Goal: Information Seeking & Learning: Learn about a topic

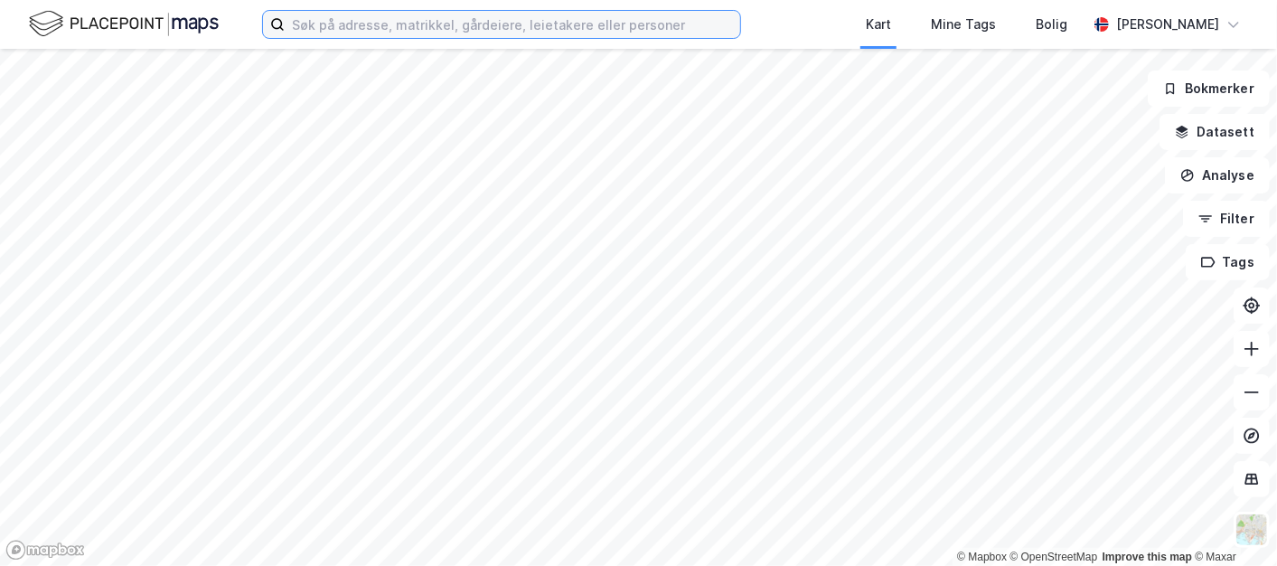
click at [495, 27] on input at bounding box center [512, 24] width 455 height 27
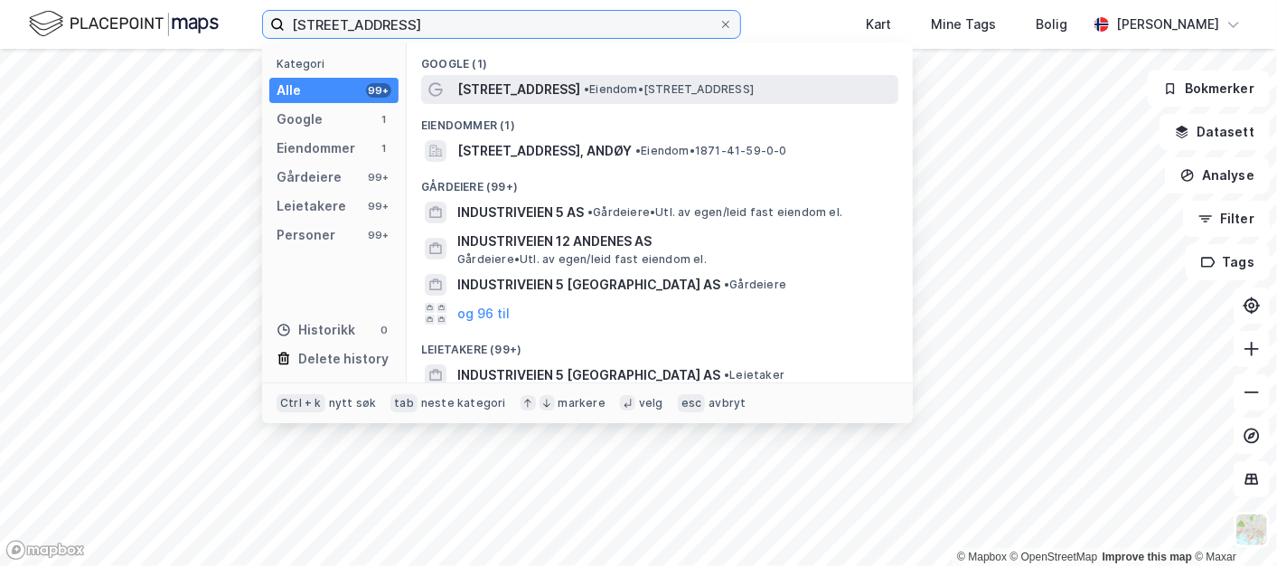
type input "[STREET_ADDRESS]"
click at [487, 82] on span "[STREET_ADDRESS]" at bounding box center [518, 90] width 123 height 22
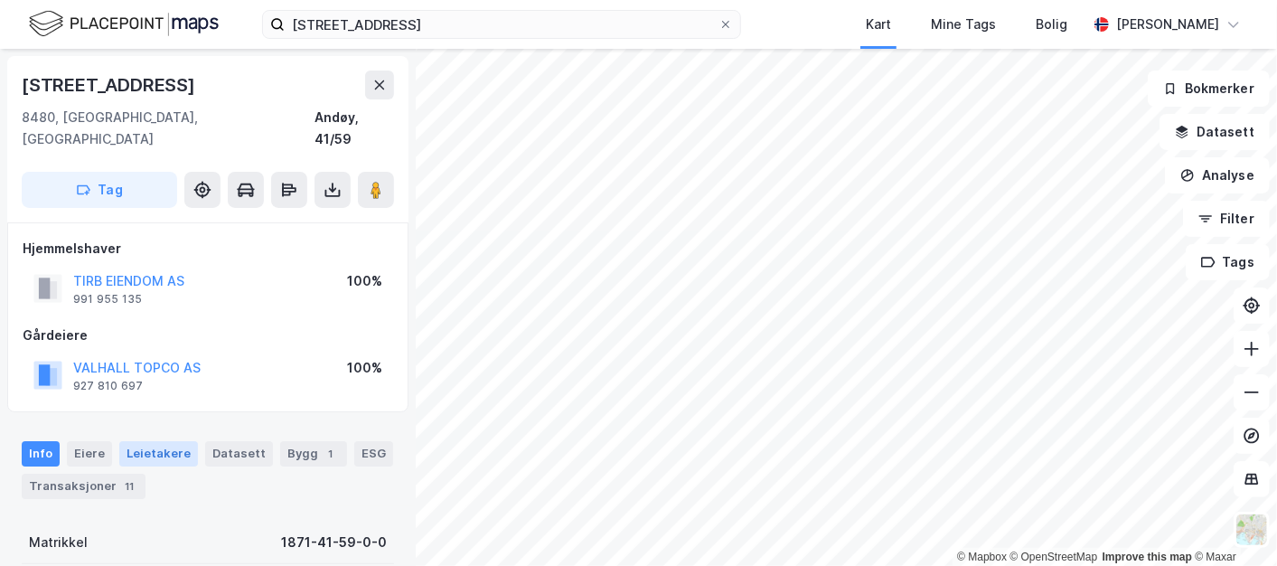
click at [146, 441] on div "Leietakere" at bounding box center [158, 453] width 79 height 25
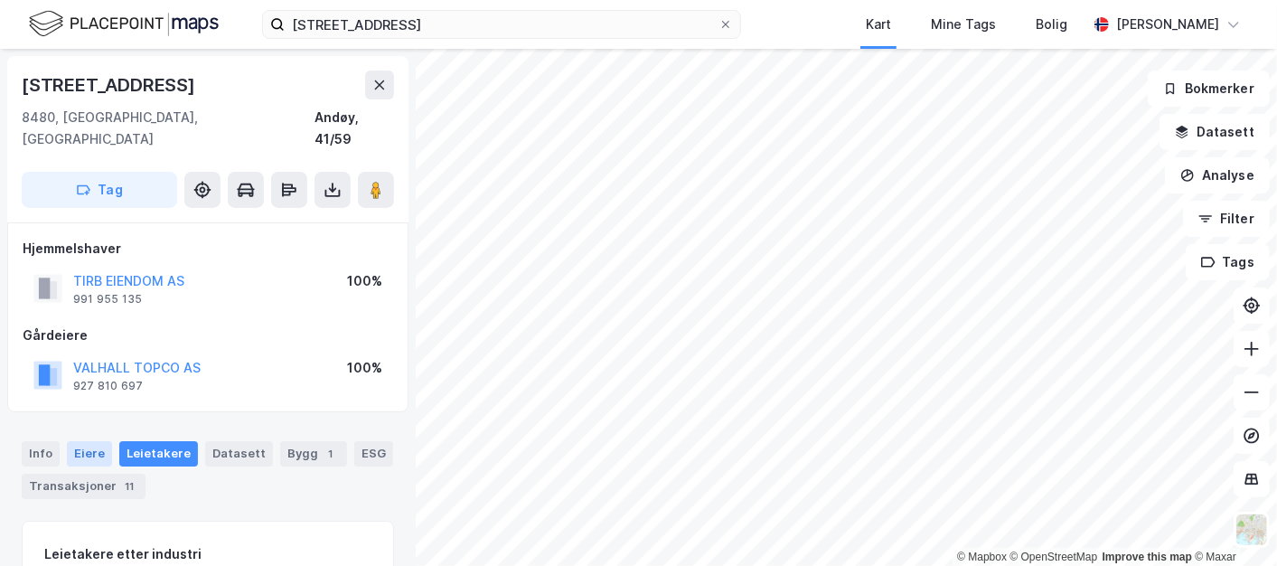
click at [100, 441] on div "Eiere" at bounding box center [89, 453] width 45 height 25
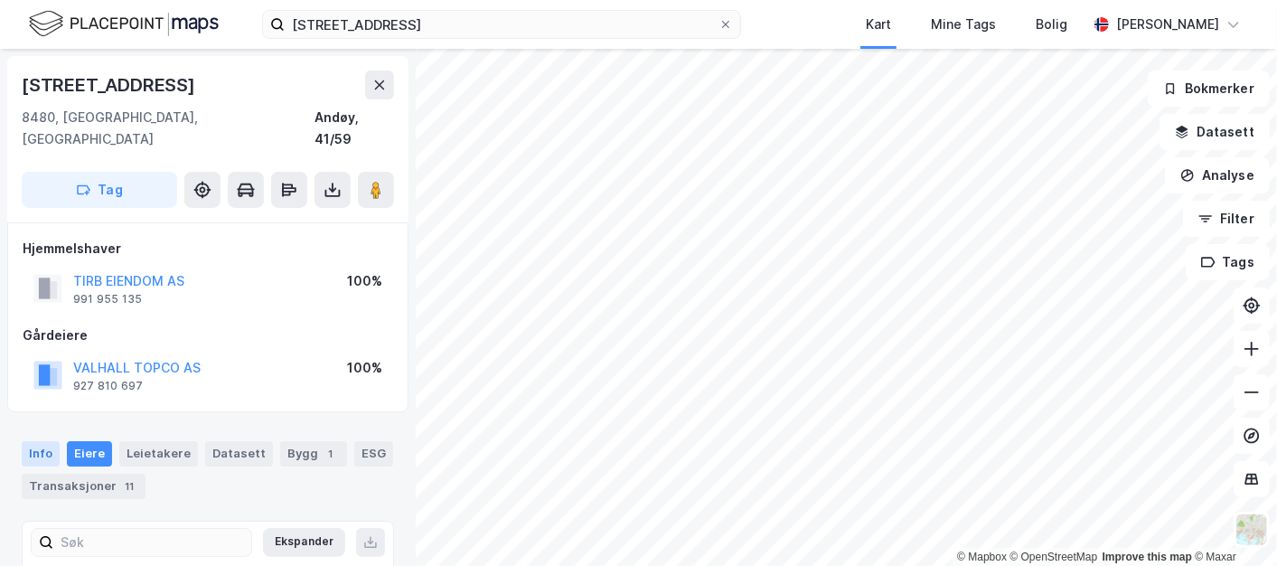
click at [42, 441] on div "Info" at bounding box center [41, 453] width 38 height 25
click at [377, 181] on image at bounding box center [375, 190] width 11 height 18
